Goal: Find specific page/section: Find specific page/section

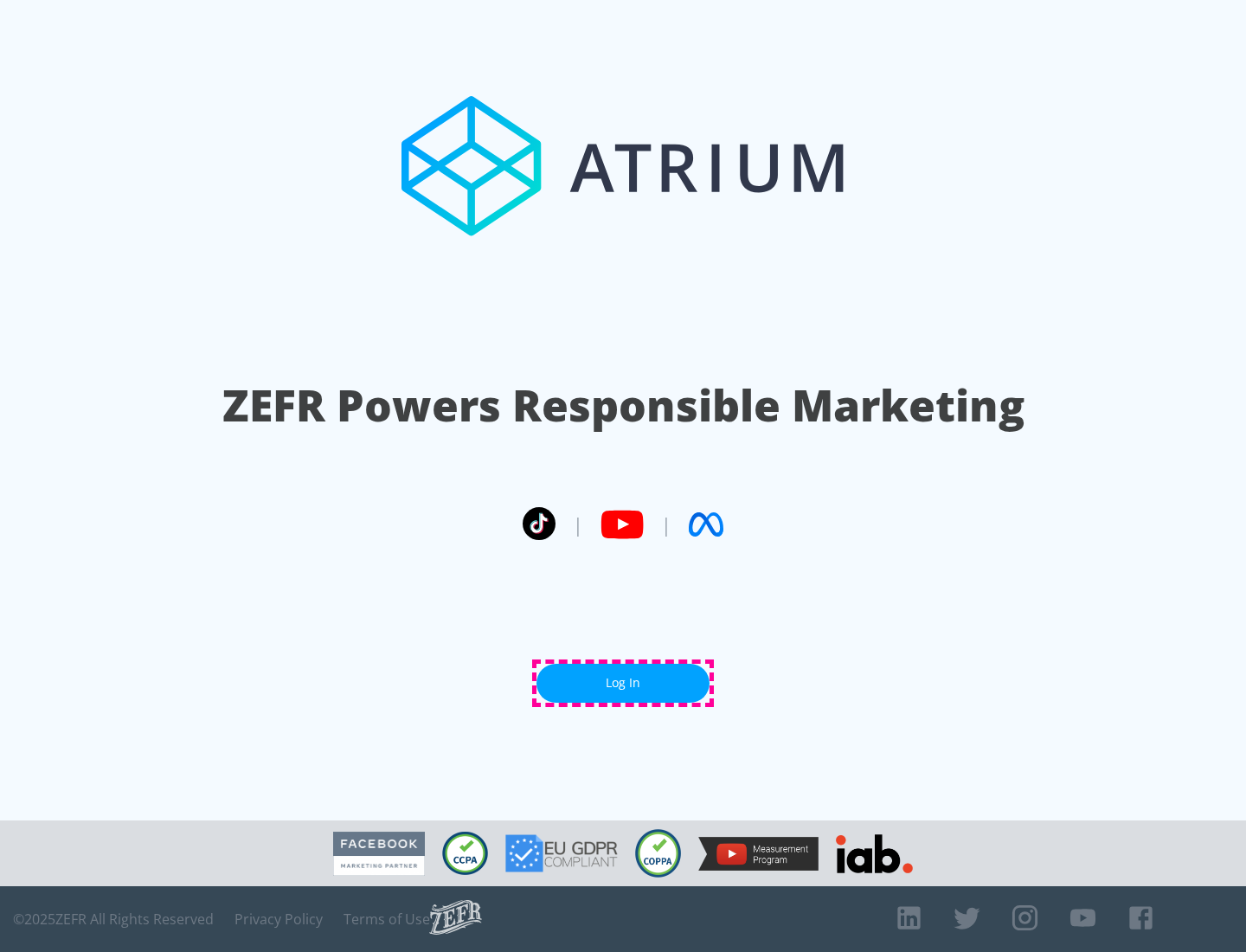
click at [623, 683] on link "Log In" at bounding box center [622, 683] width 173 height 38
